Goal: Information Seeking & Learning: Learn about a topic

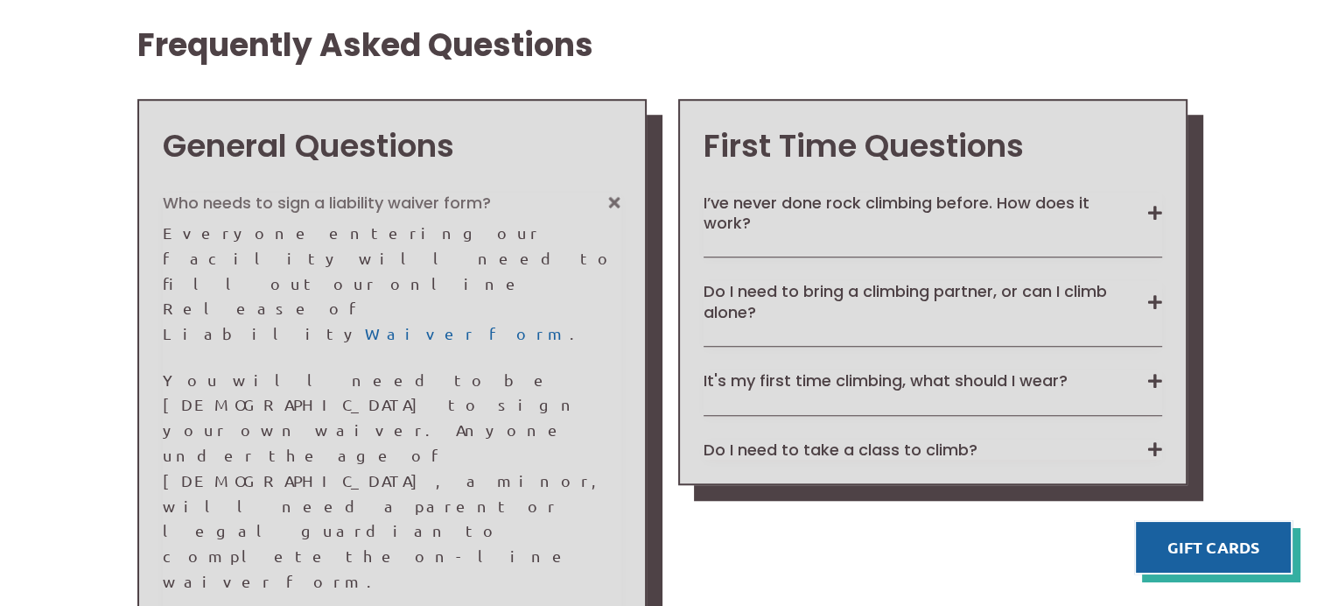
scroll to position [1343, 0]
click at [537, 404] on div "Who needs to sign a liability waiver form? Everyone entering our facility will …" at bounding box center [392, 565] width 459 height 745
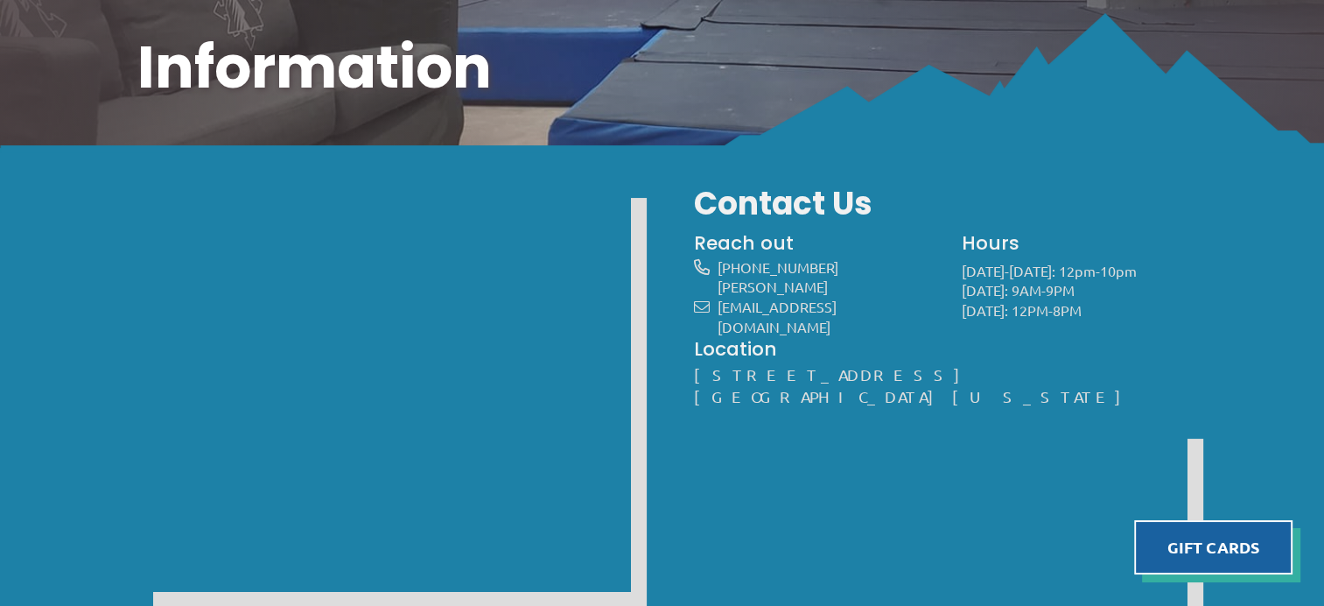
scroll to position [0, 0]
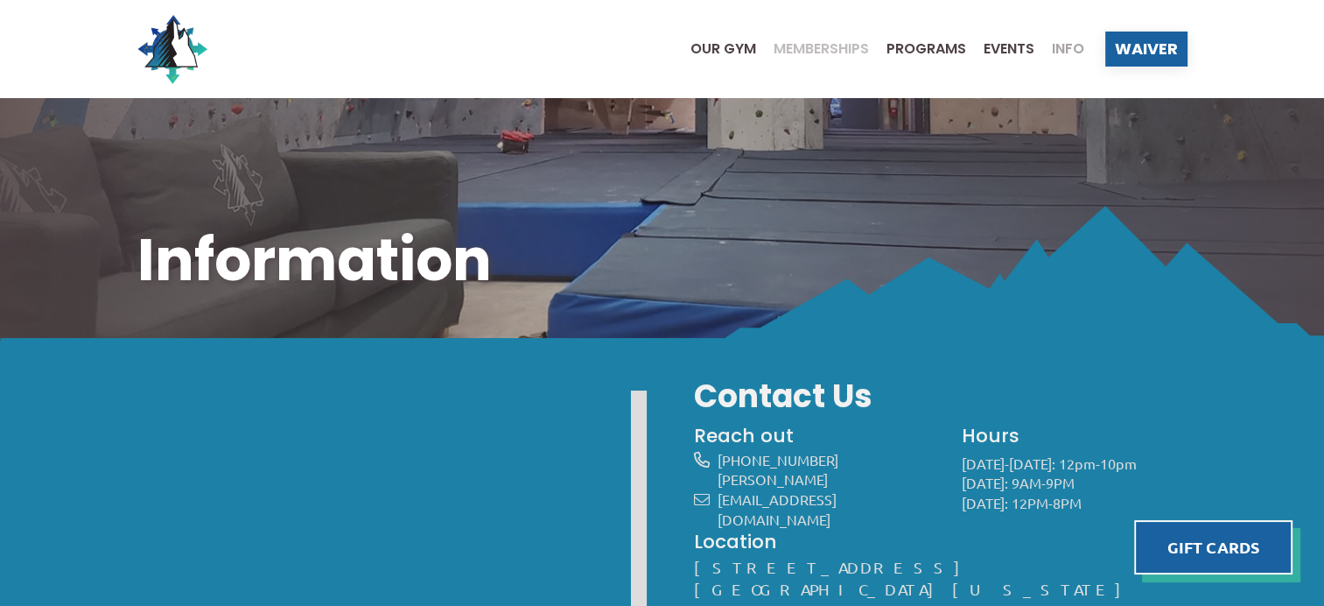
click at [829, 48] on span "Memberships" at bounding box center [821, 49] width 95 height 14
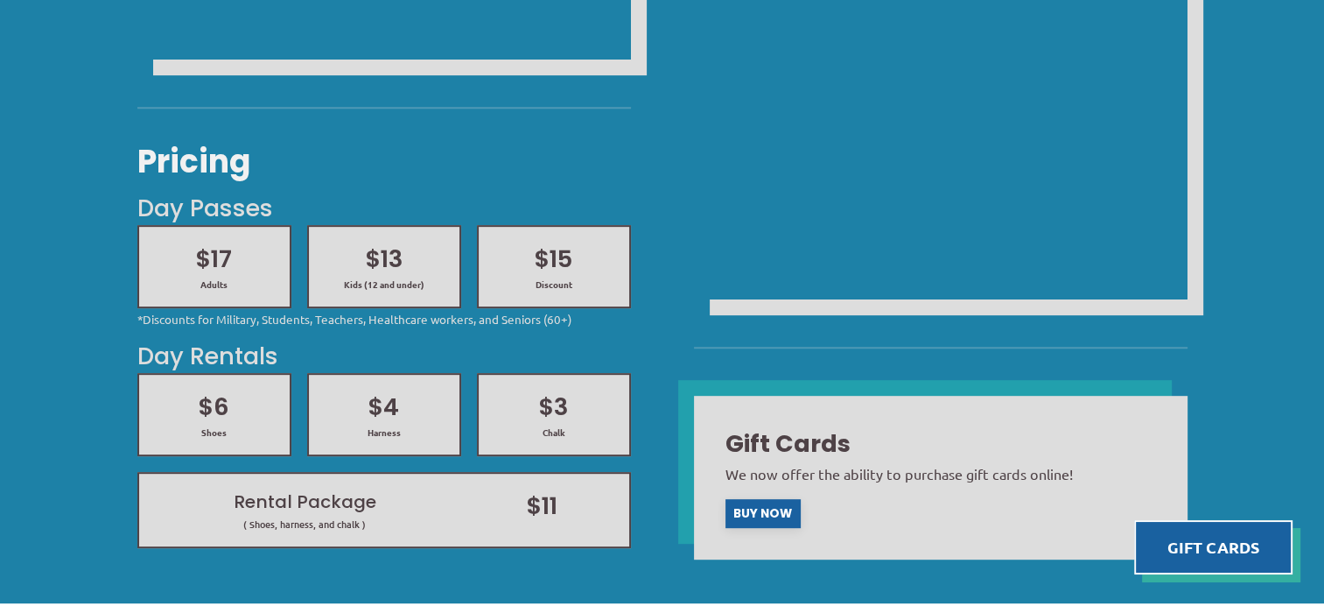
scroll to position [725, 0]
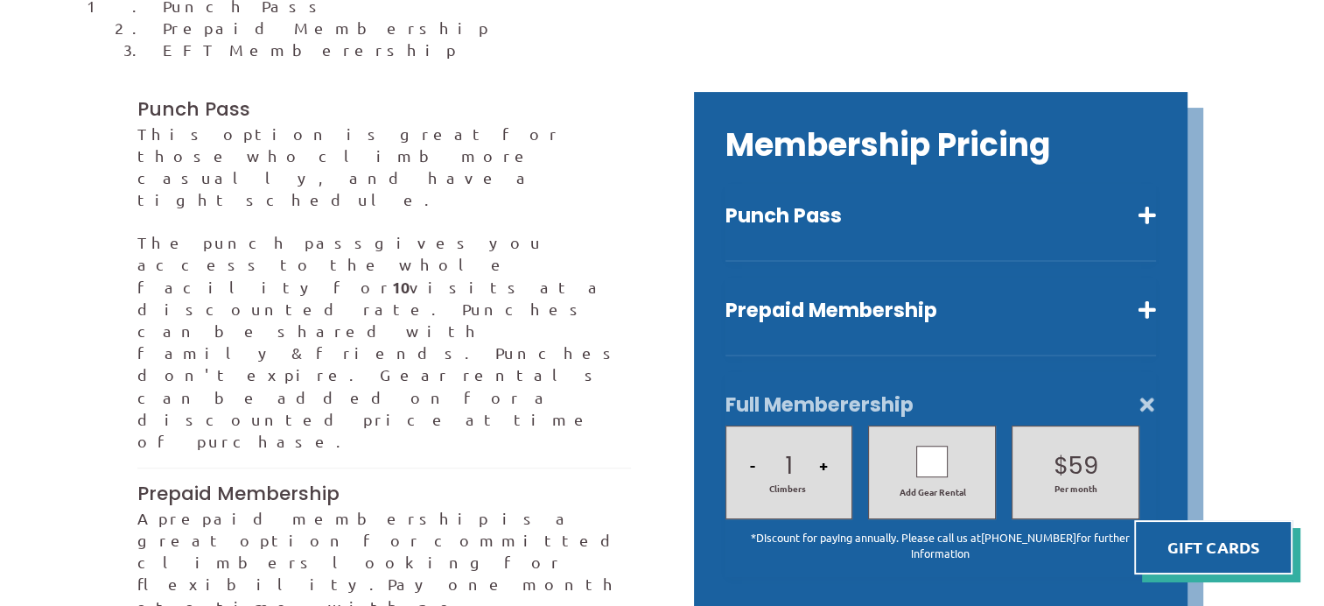
scroll to position [466, 0]
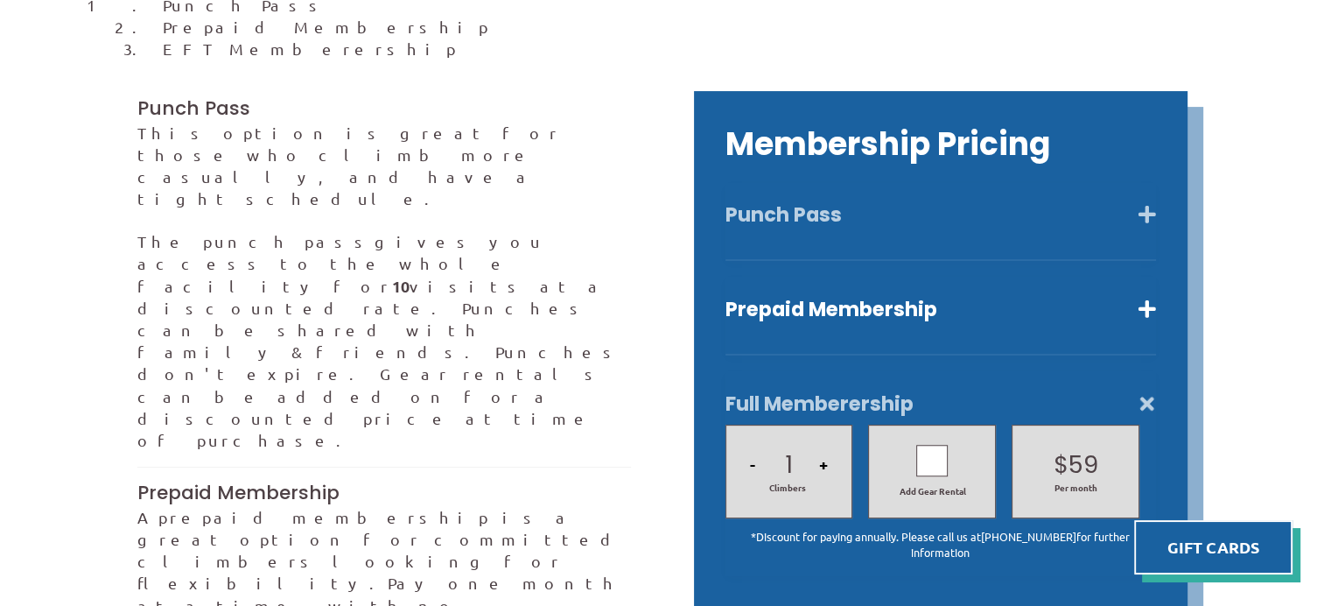
click at [1132, 202] on button "Punch Pass" at bounding box center [941, 214] width 431 height 25
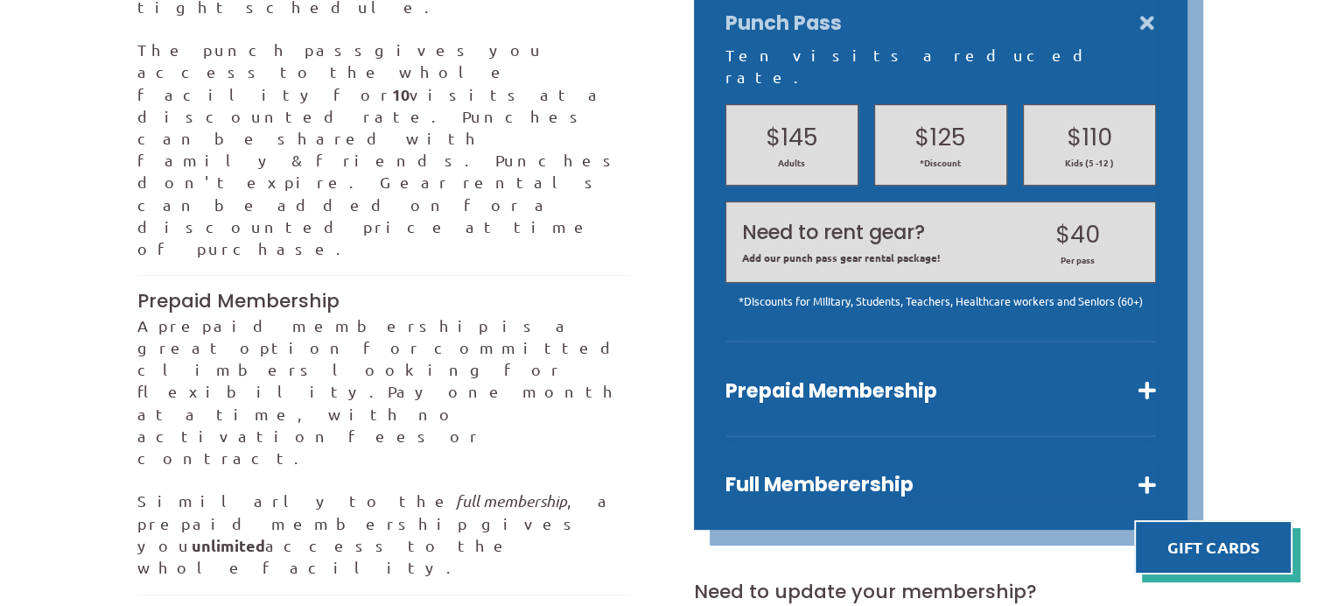
scroll to position [663, 0]
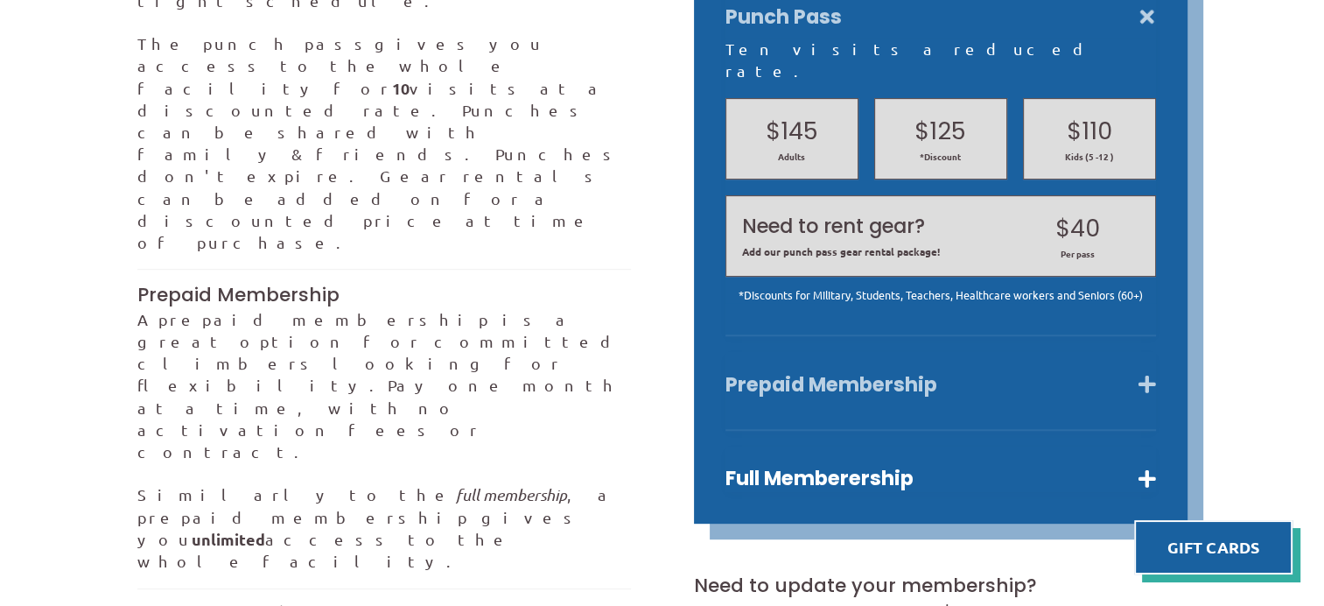
click at [1051, 372] on button "Prepaid Membership" at bounding box center [941, 384] width 431 height 25
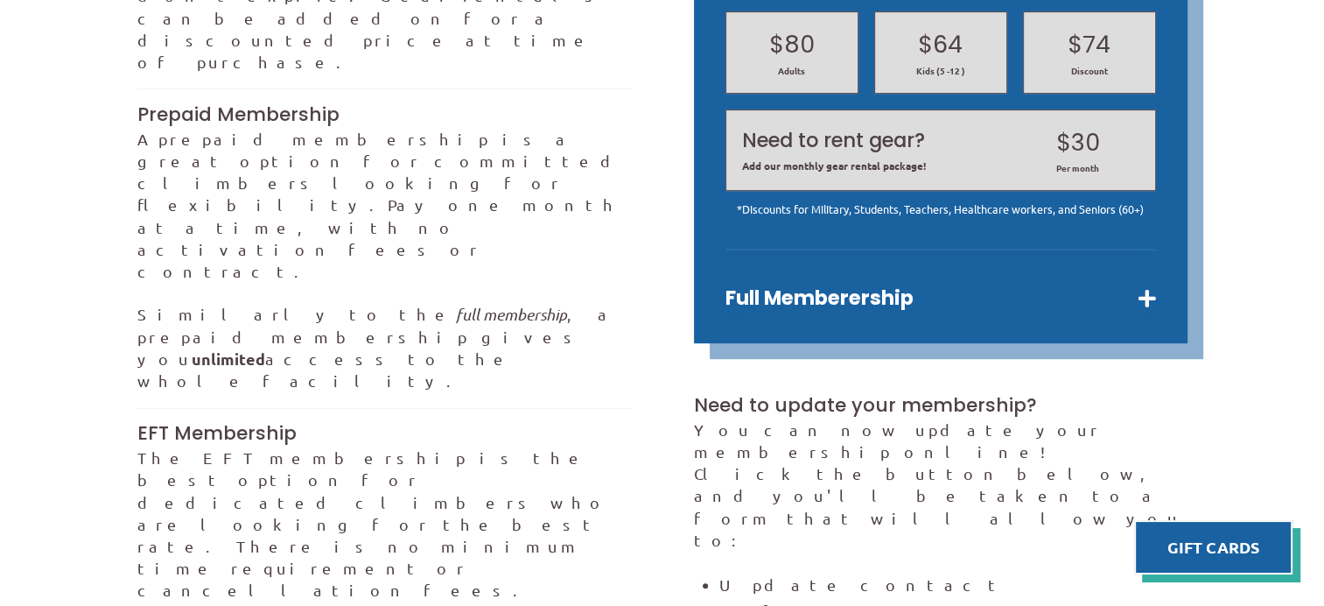
scroll to position [843, 0]
click at [1070, 286] on button "Full Memberership" at bounding box center [941, 298] width 431 height 25
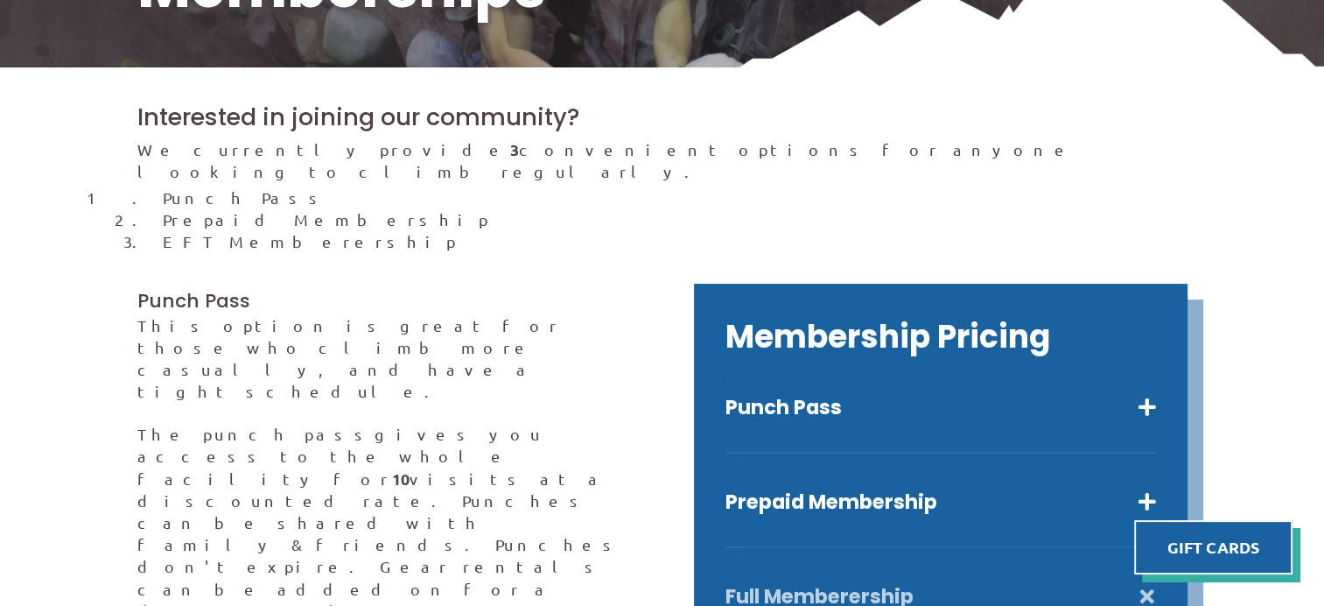
scroll to position [247, 0]
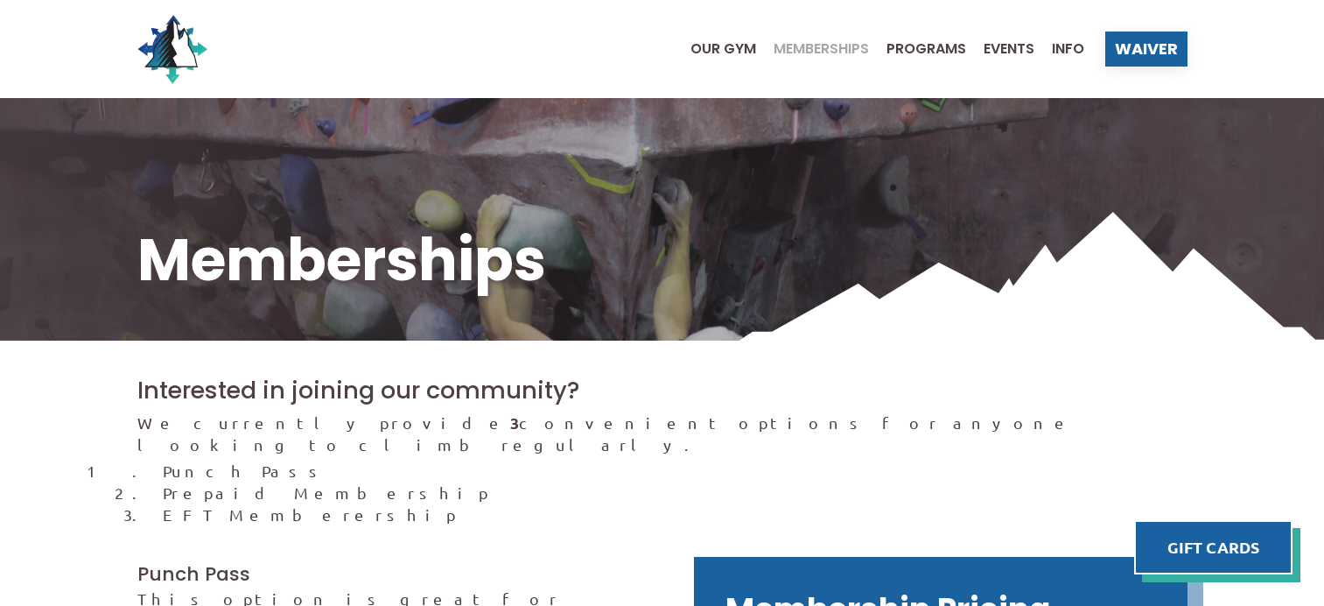
scroll to position [247, 0]
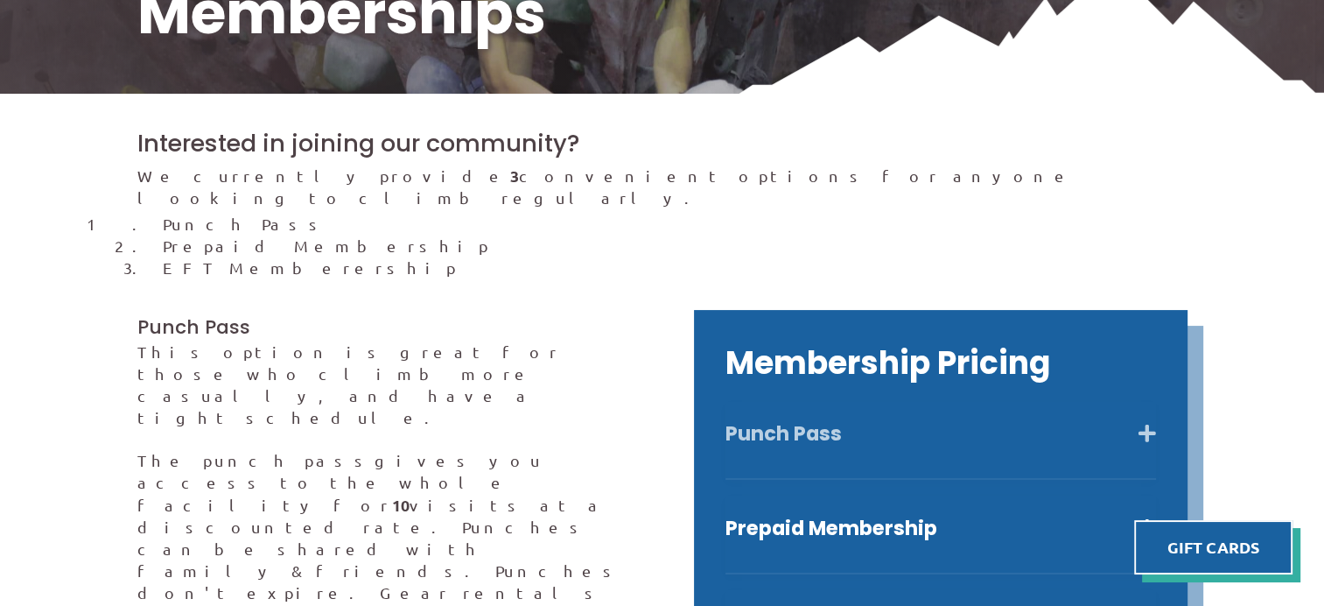
click at [858, 421] on button "Punch Pass" at bounding box center [941, 433] width 431 height 25
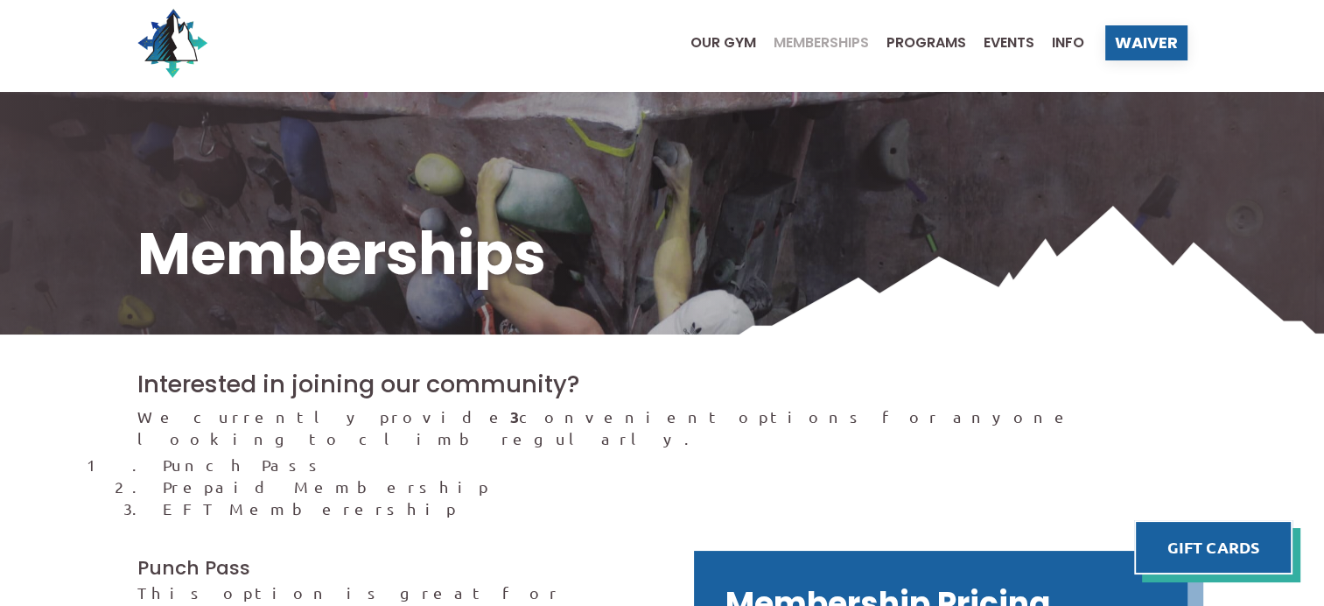
scroll to position [0, 0]
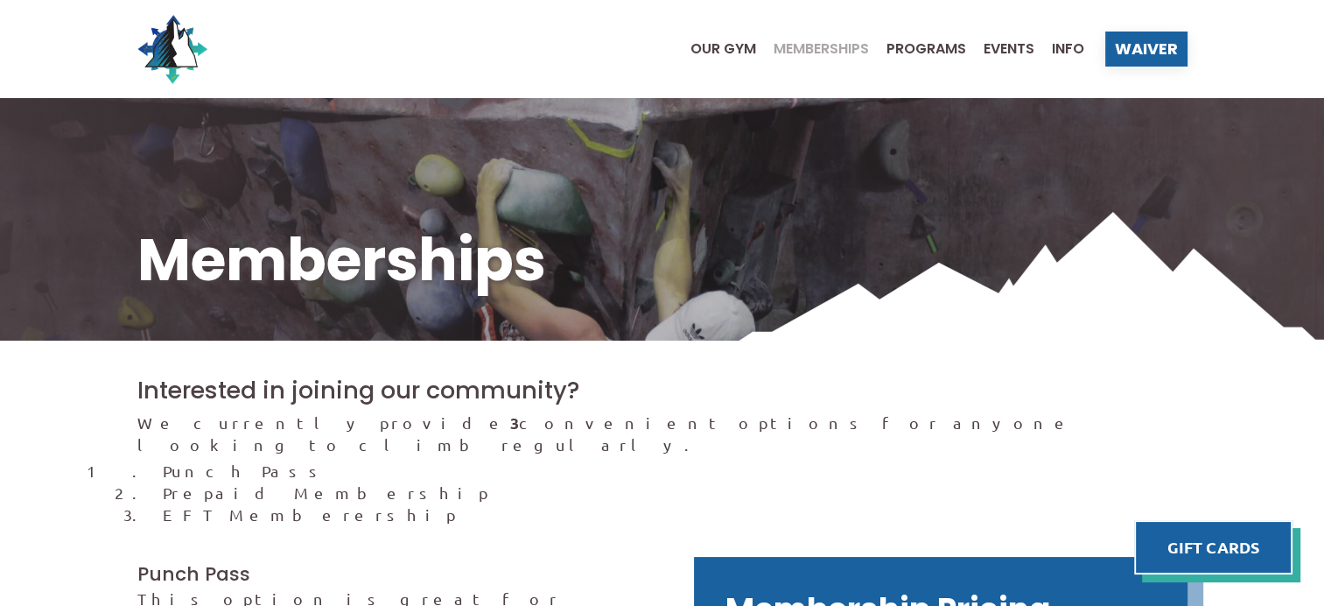
click at [727, 56] on ul "Our Gym Memberships Programs Events Info" at bounding box center [878, 49] width 411 height 70
click at [735, 52] on span "Our Gym" at bounding box center [724, 49] width 66 height 14
